Goal: Ask a question

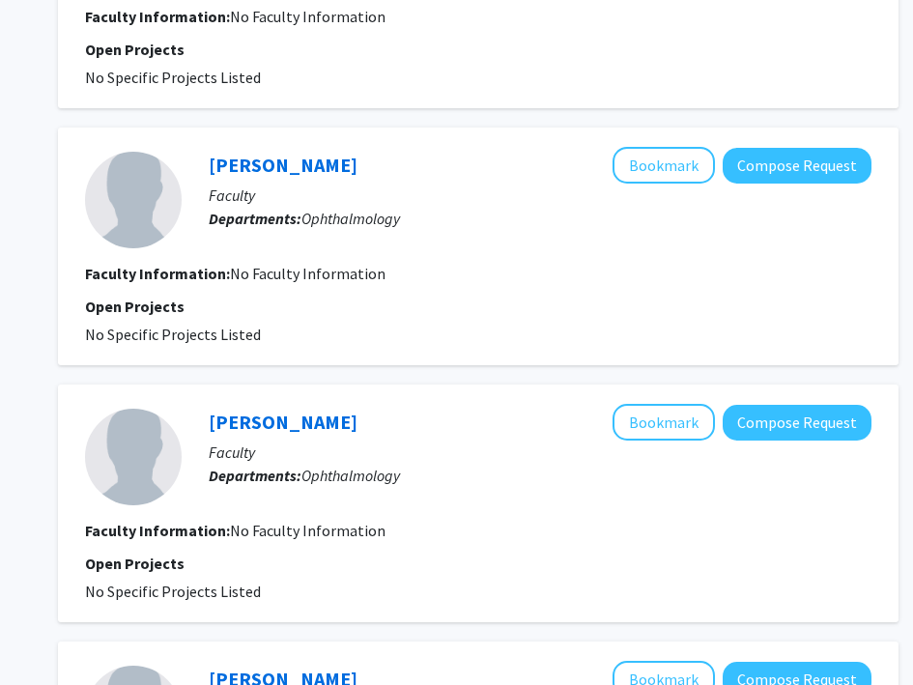
scroll to position [2468, 246]
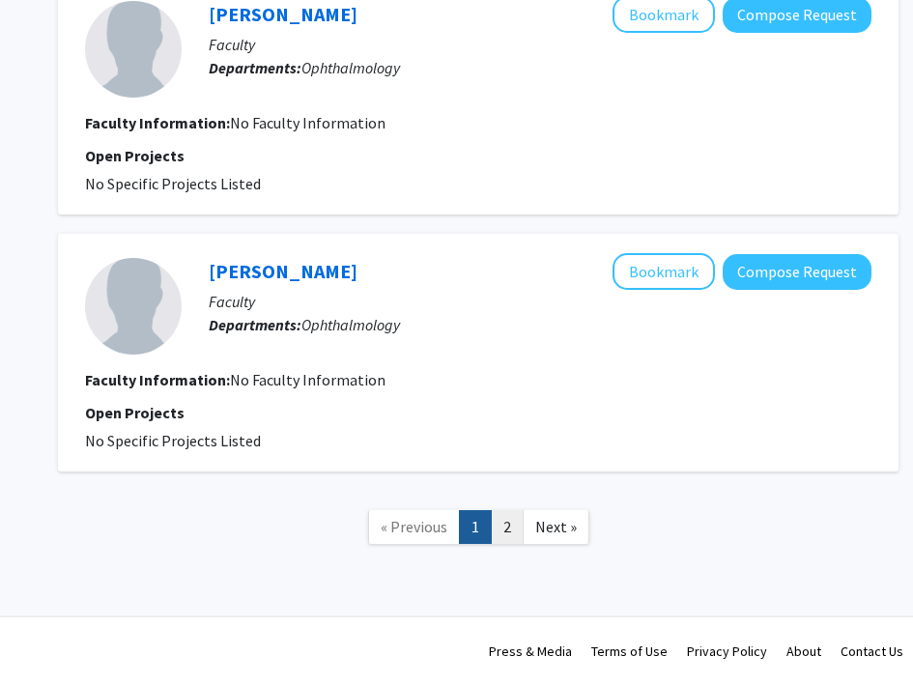
click at [499, 521] on link "2" at bounding box center [507, 527] width 33 height 34
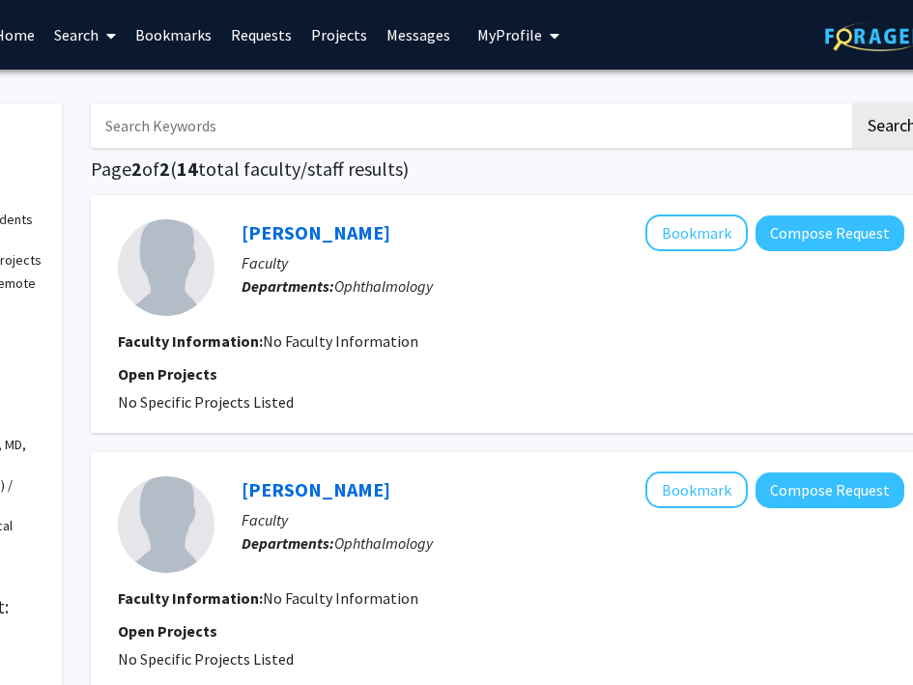
scroll to position [733, 214]
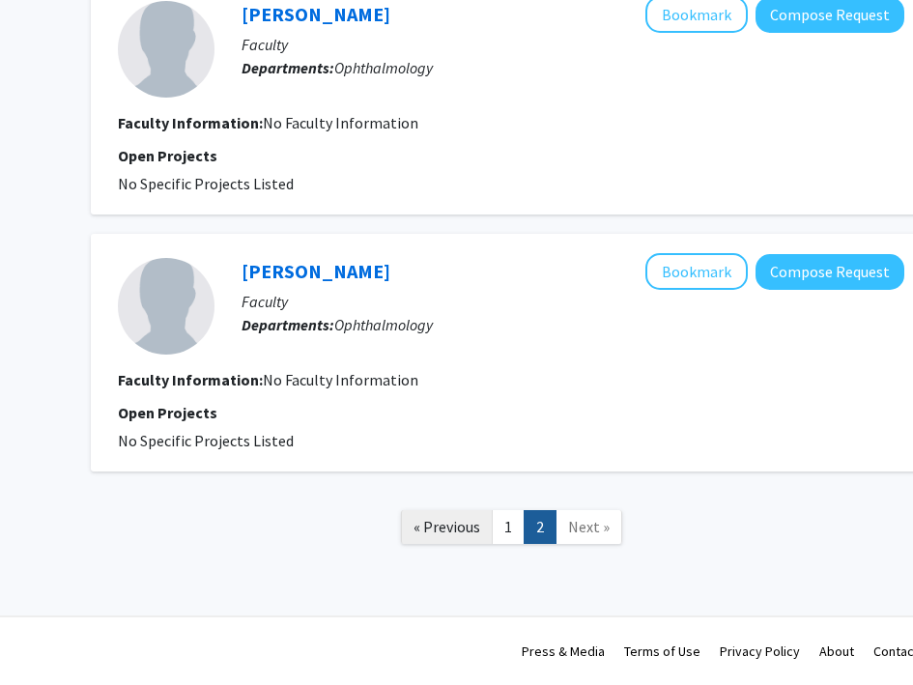
click at [470, 520] on span "« Previous" at bounding box center [447, 526] width 67 height 19
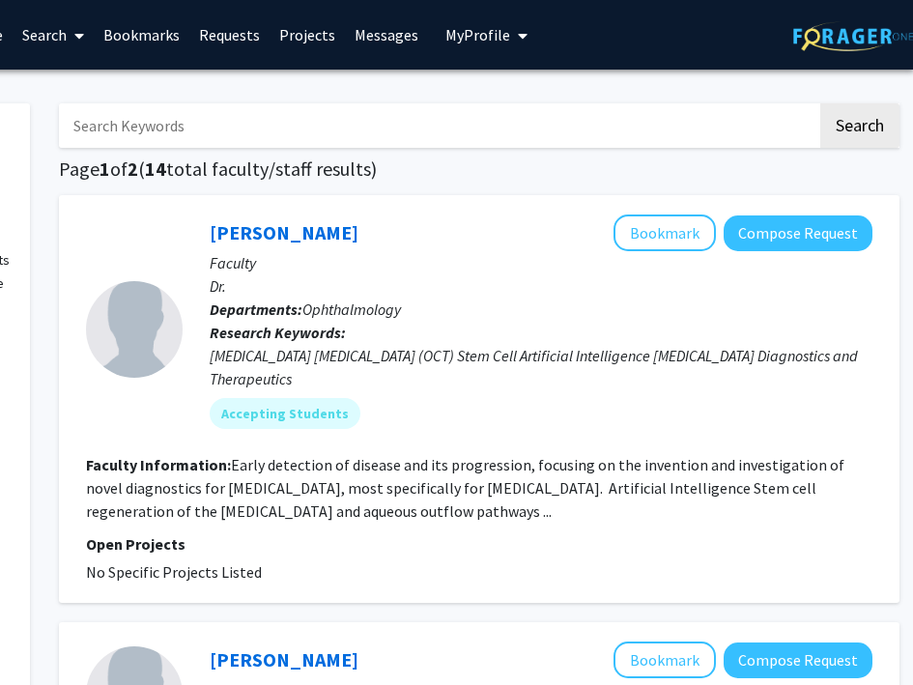
scroll to position [0, 246]
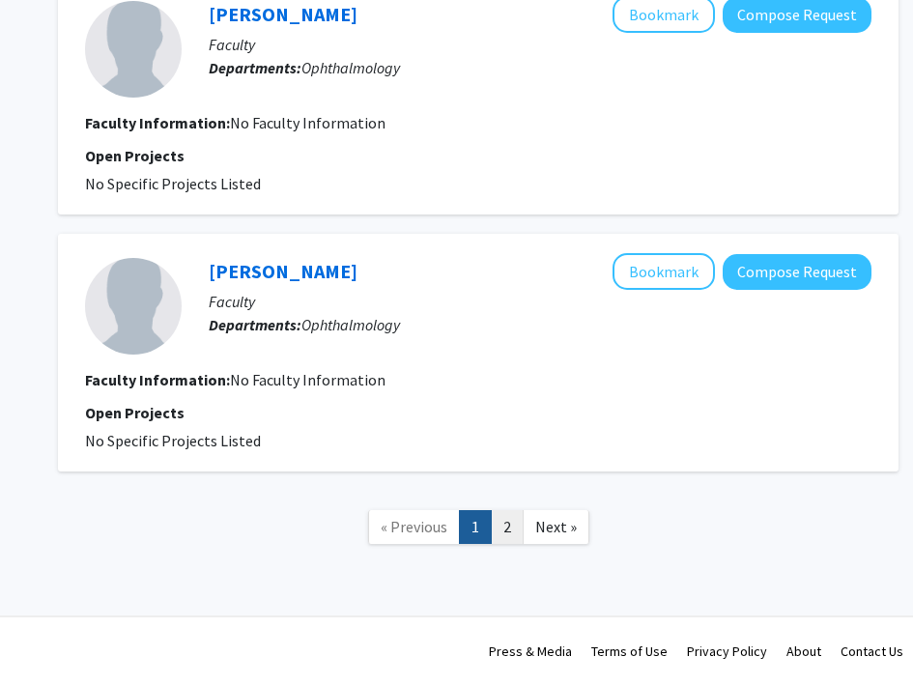
click at [510, 521] on link "2" at bounding box center [507, 527] width 33 height 34
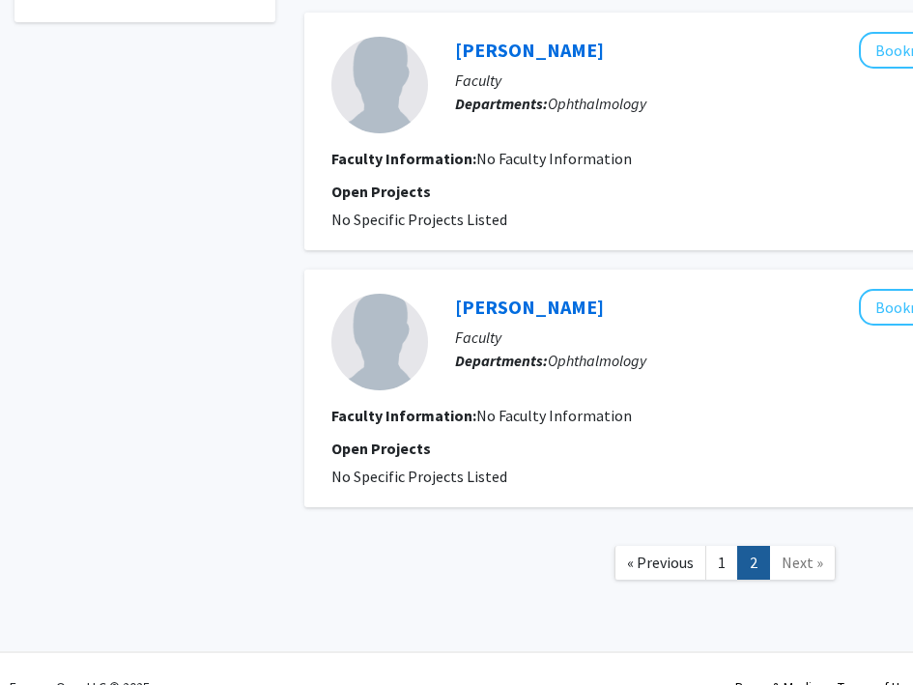
scroll to position [733, 0]
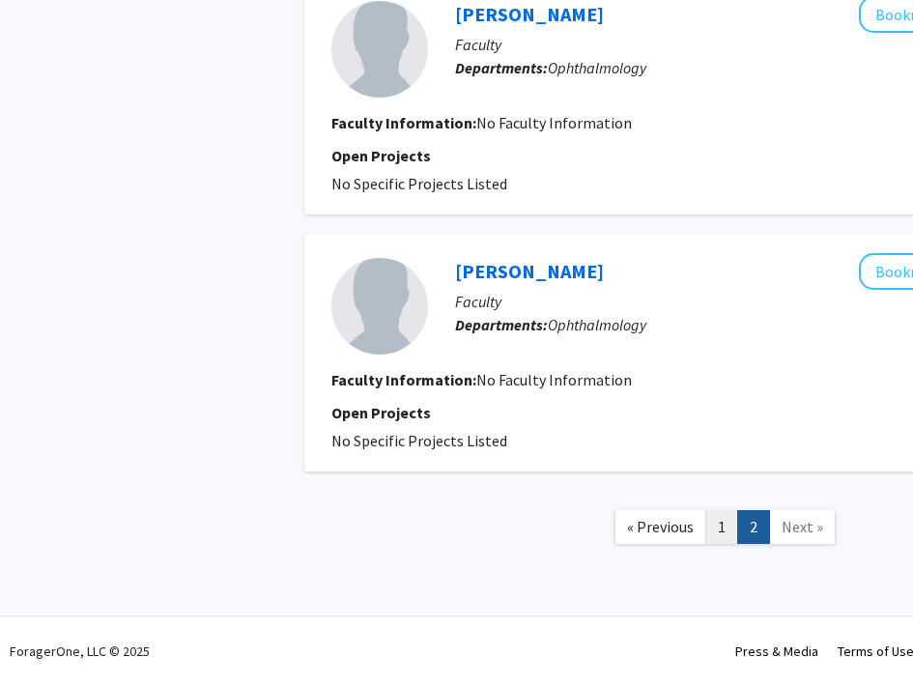
click at [716, 540] on link "1" at bounding box center [721, 527] width 33 height 34
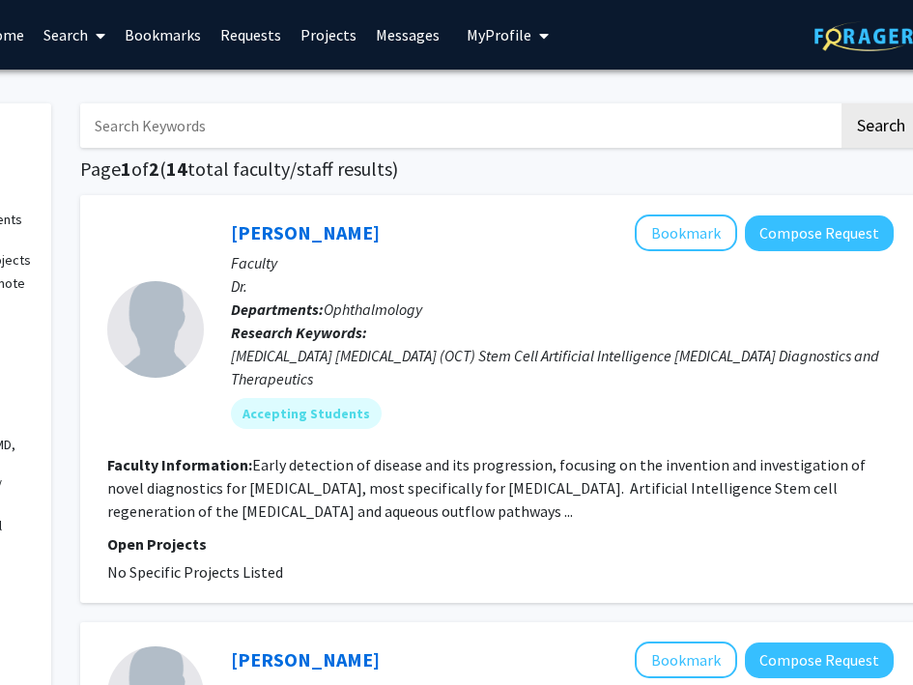
scroll to position [0, 232]
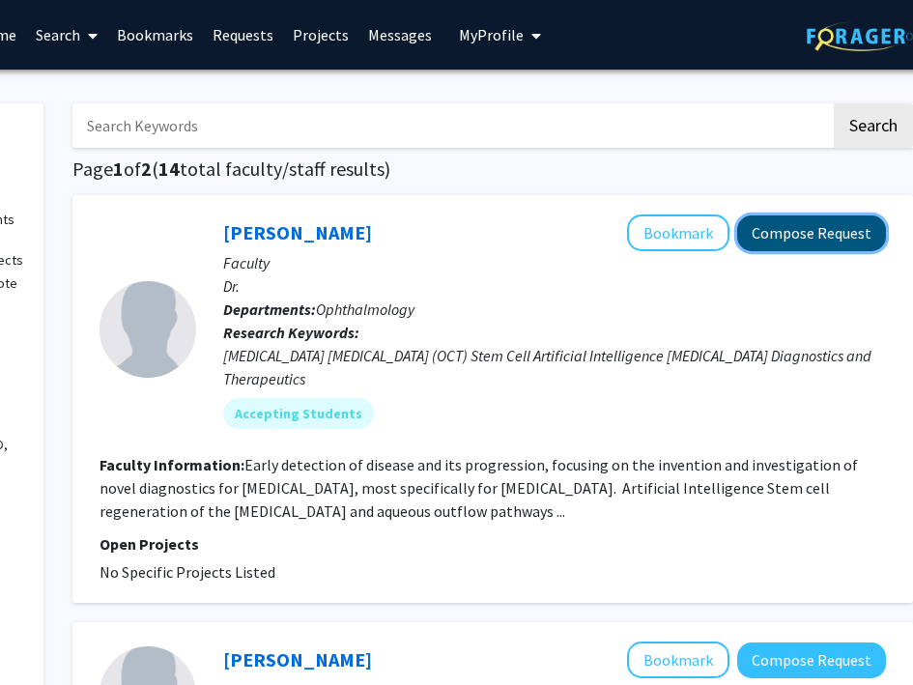
click at [804, 226] on button "Compose Request" at bounding box center [811, 234] width 149 height 36
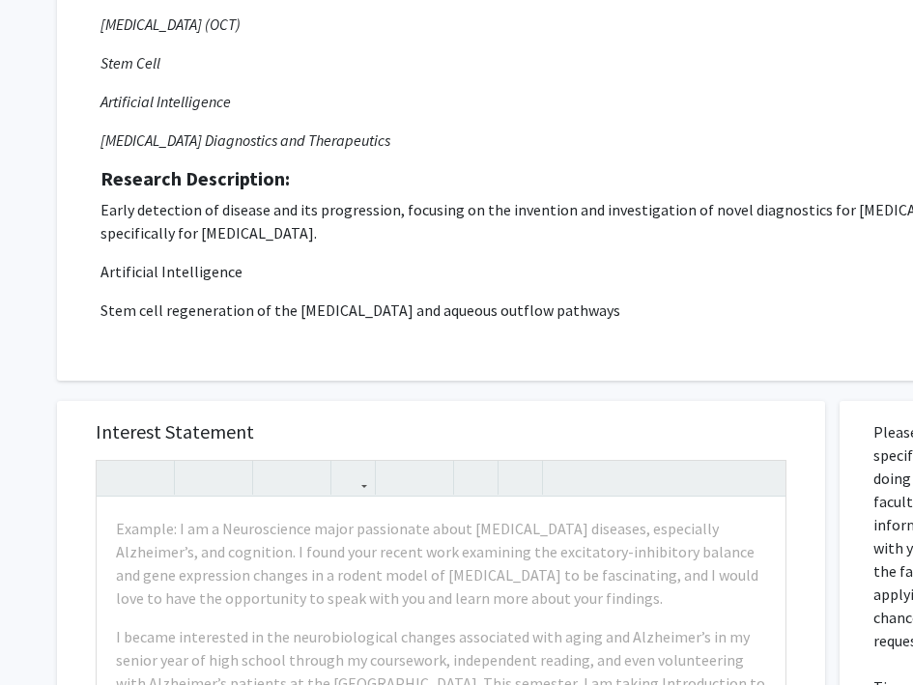
scroll to position [0, 6]
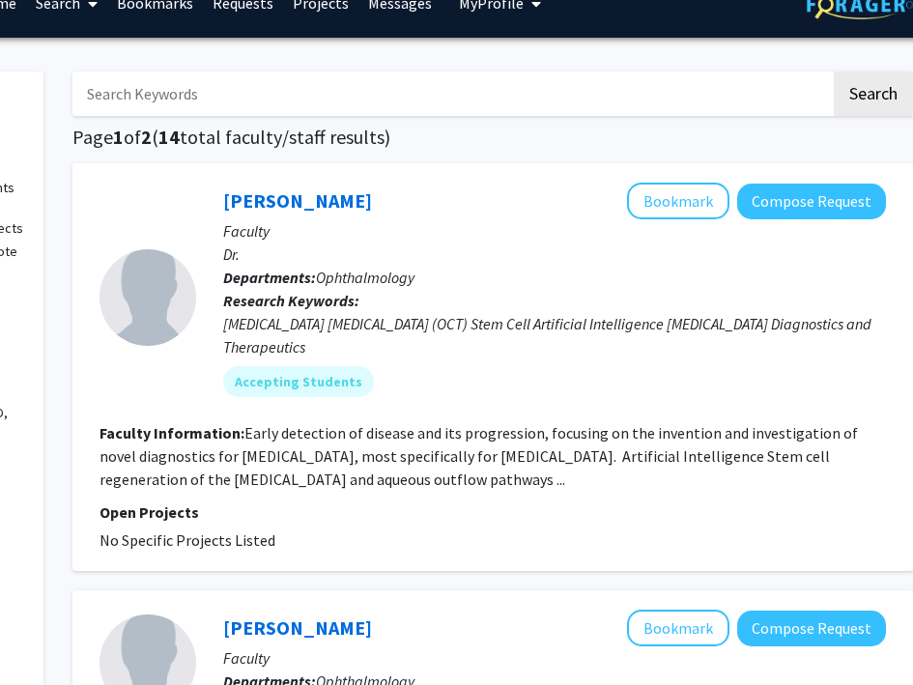
scroll to position [0, 232]
